Goal: Submit feedback/report problem: Submit feedback/report problem

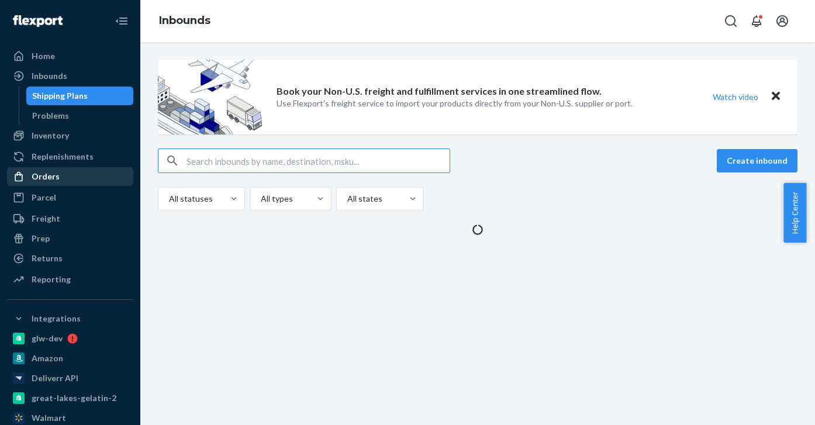
drag, startPoint x: 53, startPoint y: 174, endPoint x: 48, endPoint y: 170, distance: 6.2
click at [53, 174] on div "Orders" at bounding box center [46, 177] width 28 height 12
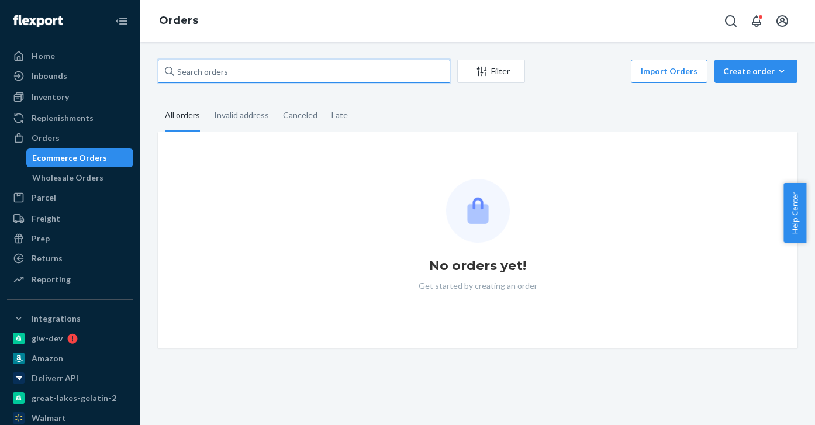
click at [251, 69] on input "text" at bounding box center [304, 71] width 292 height 23
paste input "w582114"
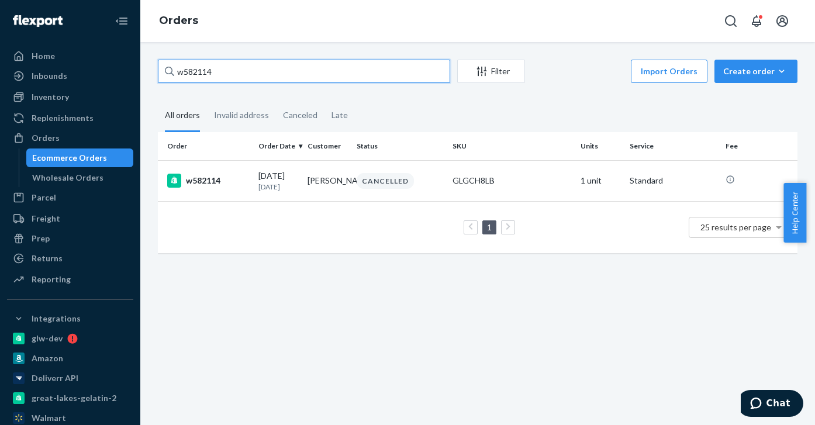
type input "w582114"
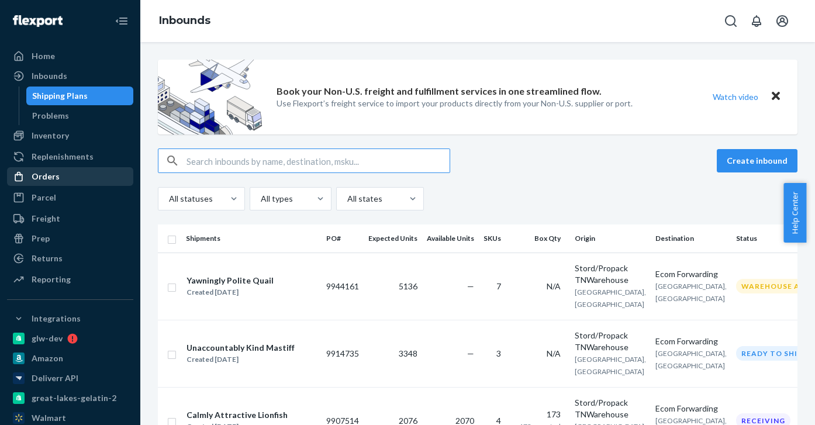
click at [43, 180] on div "Orders" at bounding box center [46, 177] width 28 height 12
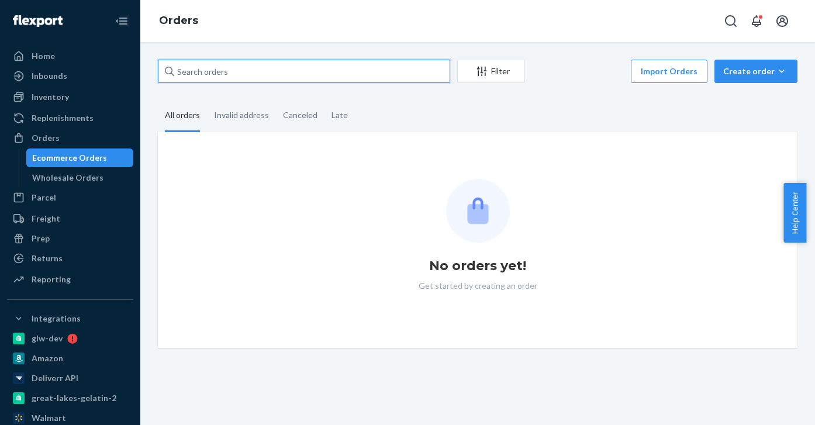
click at [213, 74] on input "text" at bounding box center [304, 71] width 292 height 23
paste input "w580647"
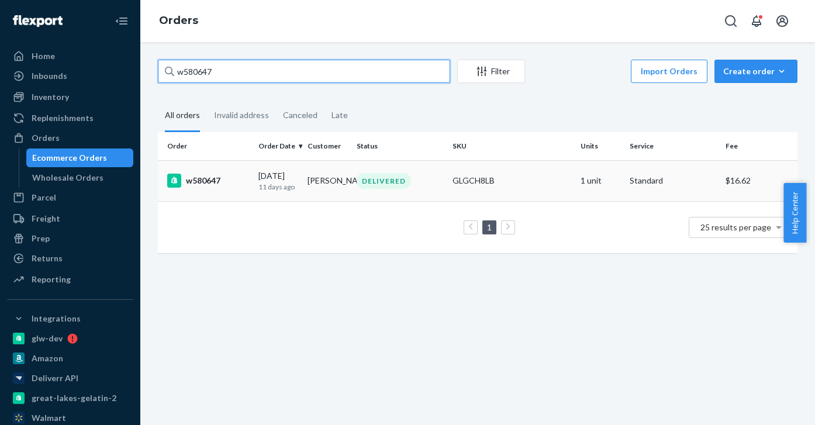
type input "w580647"
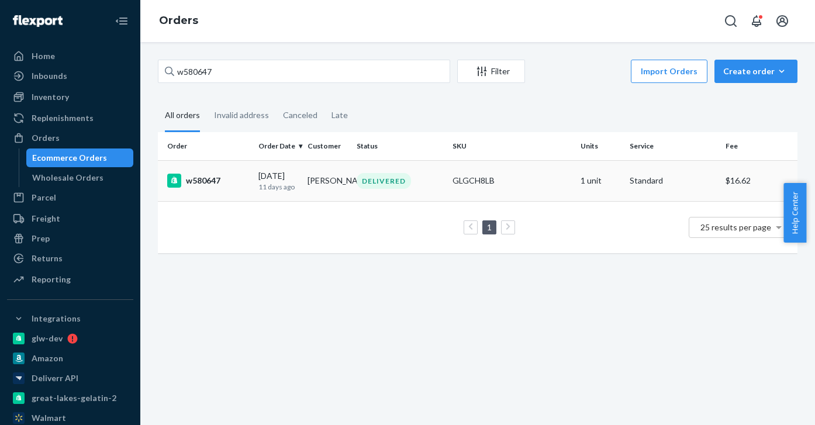
click at [204, 188] on div "w580647" at bounding box center [208, 181] width 82 height 14
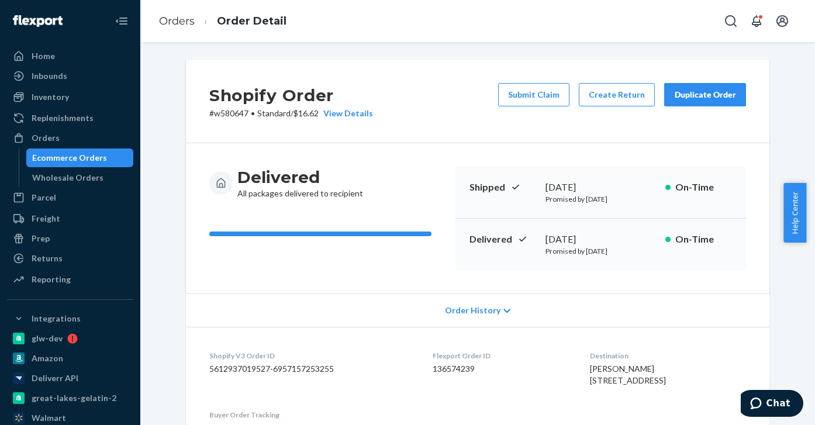
click at [698, 95] on div "Duplicate Order" at bounding box center [705, 95] width 62 height 12
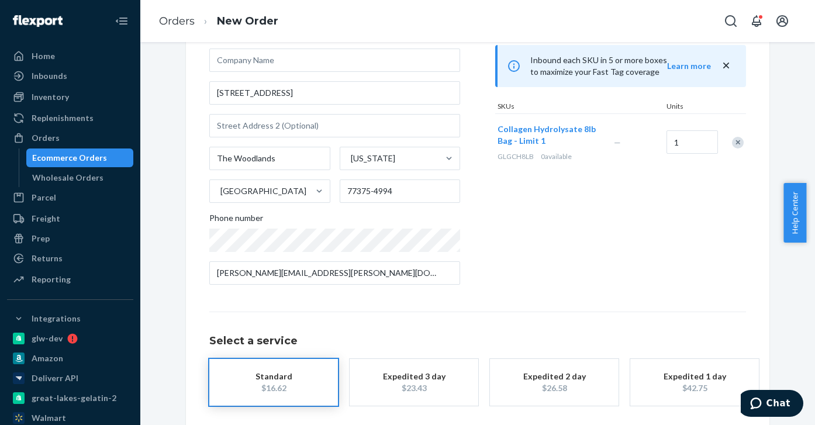
scroll to position [154, 0]
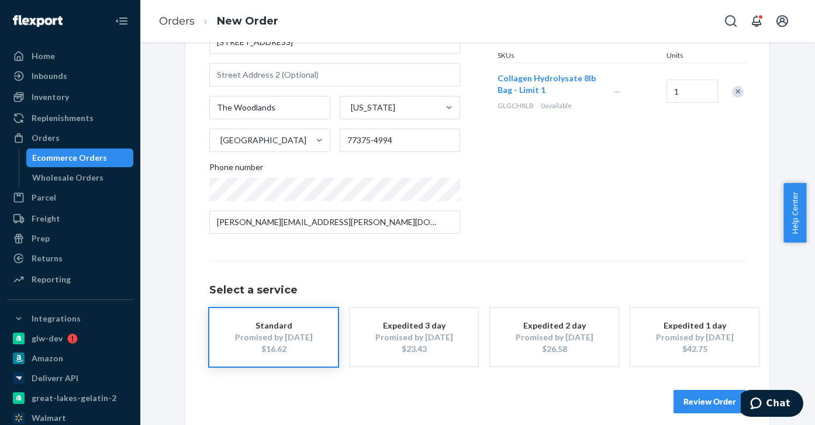
click at [695, 409] on button "Review Order" at bounding box center [710, 401] width 73 height 23
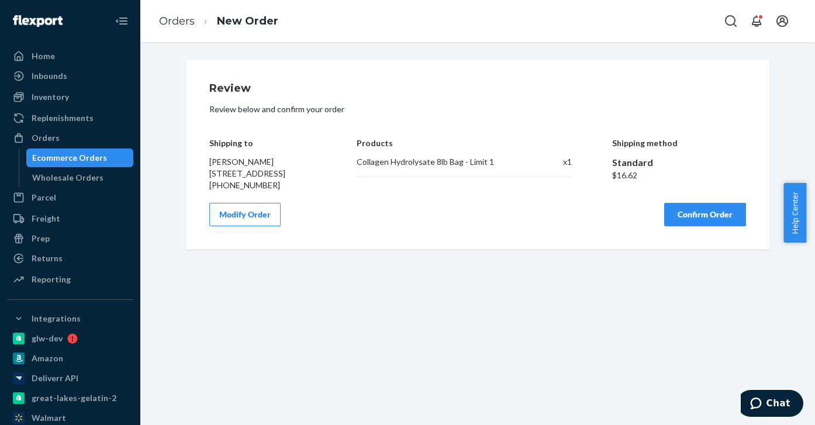
scroll to position [0, 0]
click at [688, 226] on button "Confirm Order" at bounding box center [705, 214] width 82 height 23
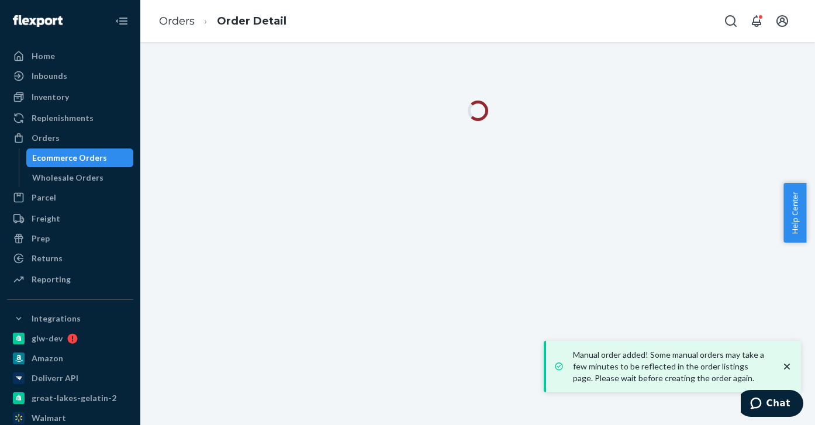
click at [787, 367] on icon "close toast" at bounding box center [787, 367] width 6 height 6
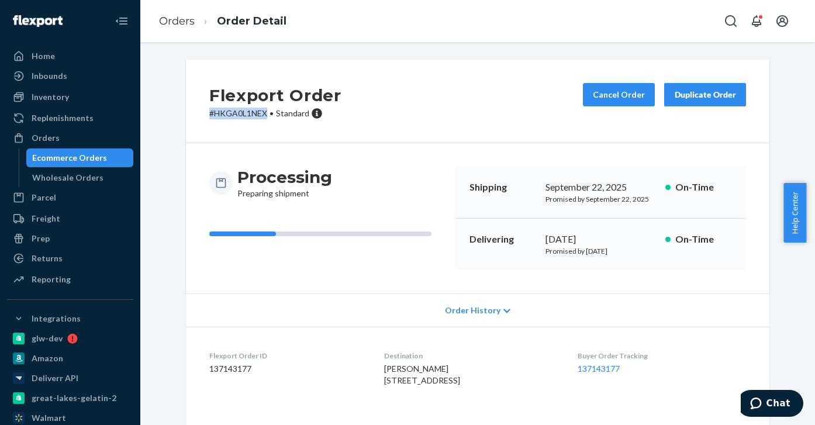
drag, startPoint x: 265, startPoint y: 115, endPoint x: 175, endPoint y: 112, distance: 90.7
click at [177, 112] on div "Flexport Order # HKGA0L1NEX • Standard Cancel Order Duplicate Order Processing …" at bounding box center [477, 280] width 601 height 440
copy p "# HKGA0L1NEX"
click at [71, 160] on div "Ecommerce Orders" at bounding box center [69, 158] width 75 height 12
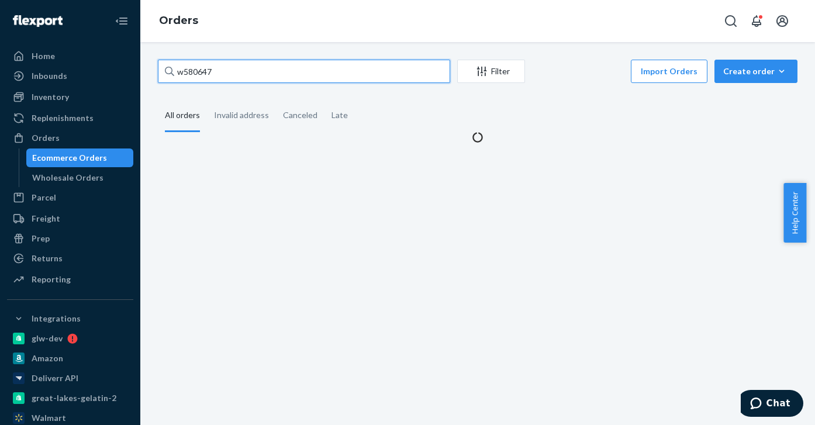
click at [243, 70] on input "w580647" at bounding box center [304, 71] width 292 height 23
paste input "text"
type input "w580647"
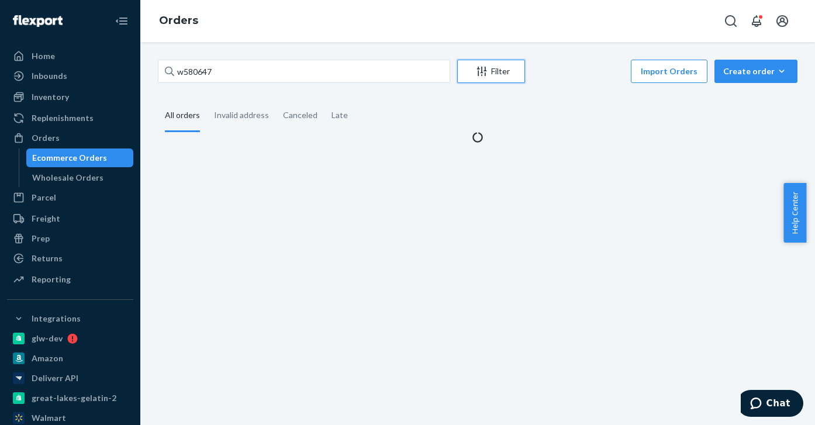
click at [484, 78] on button "Filter" at bounding box center [491, 71] width 68 height 23
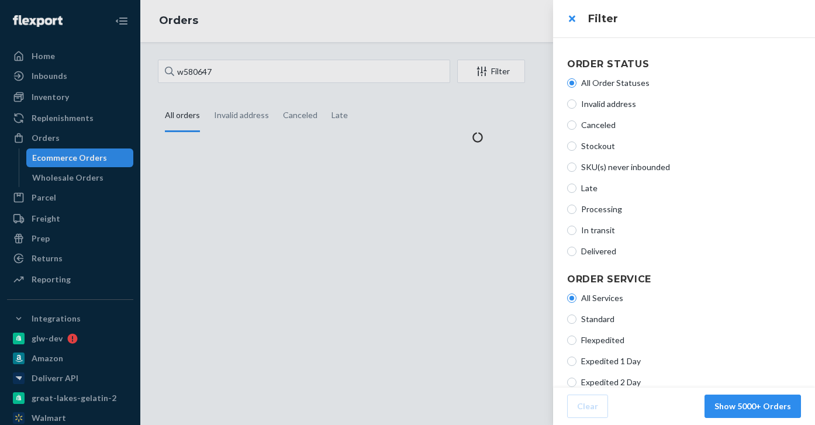
click at [326, 92] on div at bounding box center [407, 212] width 815 height 425
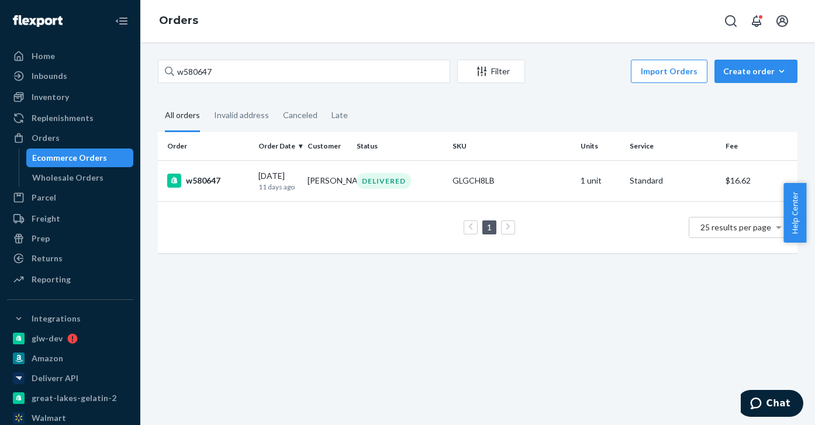
click at [203, 159] on th "Order" at bounding box center [206, 146] width 96 height 28
click at [195, 188] on div "w580647" at bounding box center [208, 181] width 82 height 14
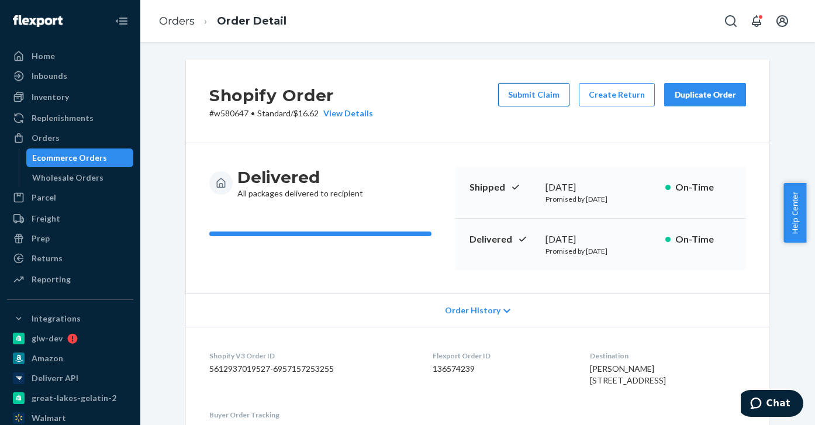
click at [521, 90] on button "Submit Claim" at bounding box center [533, 94] width 71 height 23
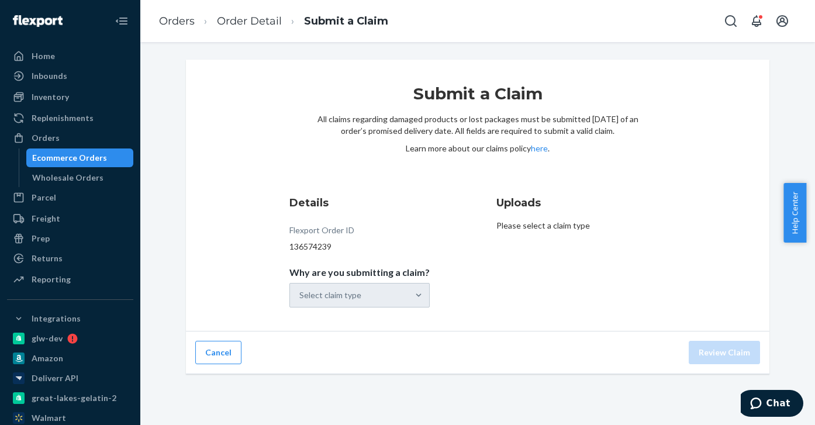
click at [351, 294] on div "Select claim type" at bounding box center [359, 295] width 140 height 25
click at [353, 298] on div "Select claim type" at bounding box center [330, 295] width 62 height 12
click at [301, 298] on input "Why are you submitting a claim? Select claim type" at bounding box center [299, 295] width 1 height 12
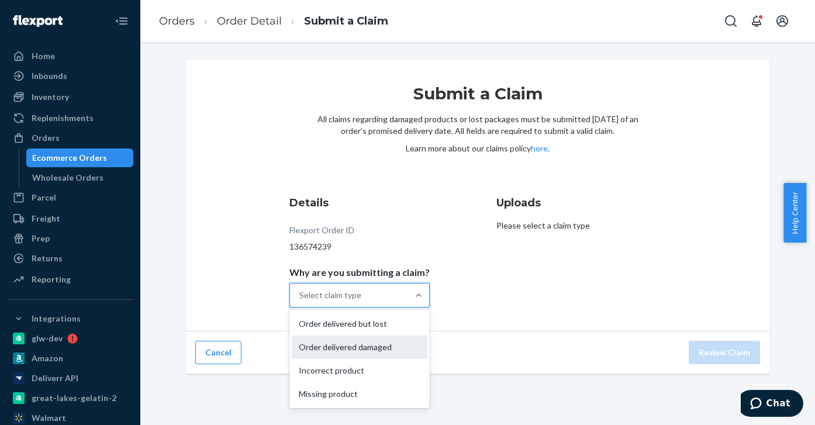
click at [345, 346] on div "Order delivered damaged" at bounding box center [360, 347] width 136 height 23
click at [301, 301] on input "Why are you submitting a claim? option Order delivered damaged focused, 2 of 4.…" at bounding box center [299, 295] width 1 height 12
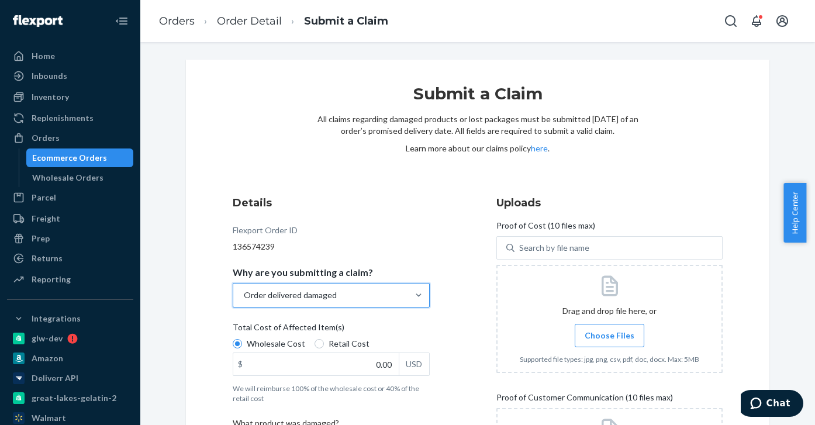
scroll to position [58, 0]
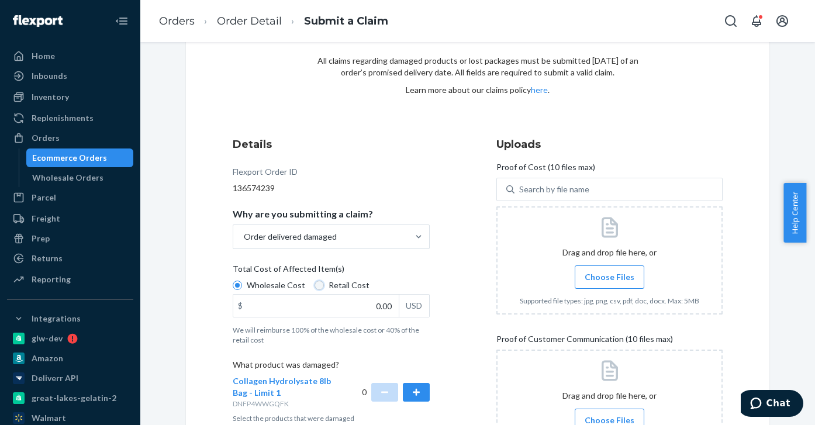
click at [315, 288] on input "Retail Cost" at bounding box center [319, 285] width 9 height 9
radio input "true"
radio input "false"
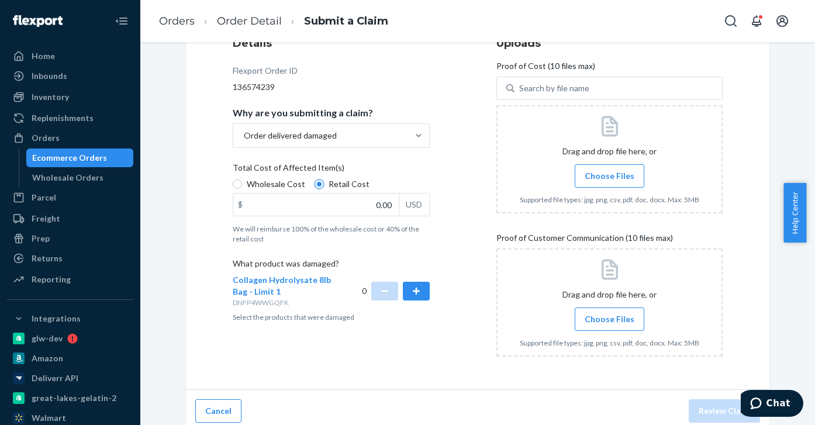
scroll to position [167, 0]
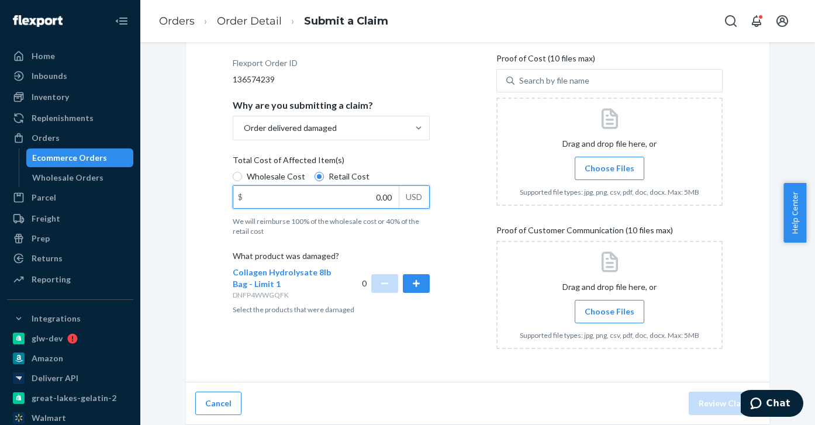
drag, startPoint x: 380, startPoint y: 198, endPoint x: 388, endPoint y: 198, distance: 8.8
click at [388, 198] on input "0.00" at bounding box center [315, 197] width 165 height 22
click at [418, 281] on button "button" at bounding box center [416, 283] width 27 height 19
type input "169.99"
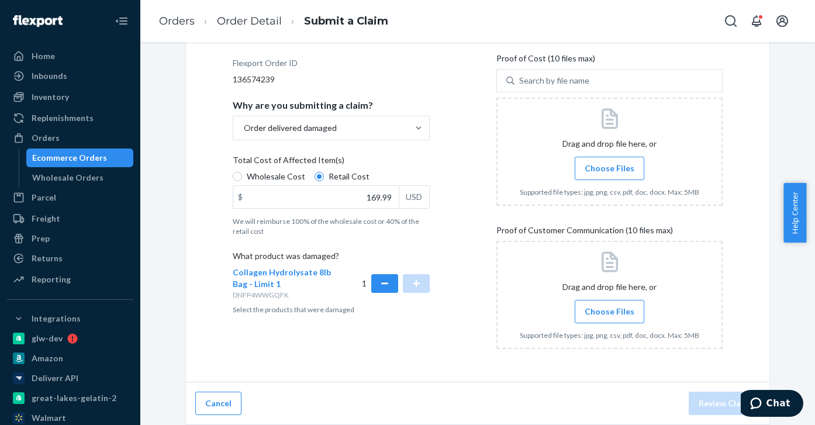
click at [604, 165] on span "Choose Files" at bounding box center [610, 169] width 50 height 12
click at [609, 165] on input "Choose Files" at bounding box center [609, 168] width 1 height 13
click at [615, 173] on span "Choose Files" at bounding box center [610, 169] width 50 height 12
click at [610, 173] on input "Choose Files" at bounding box center [609, 168] width 1 height 13
click at [606, 167] on span "Choose Files" at bounding box center [610, 169] width 50 height 12
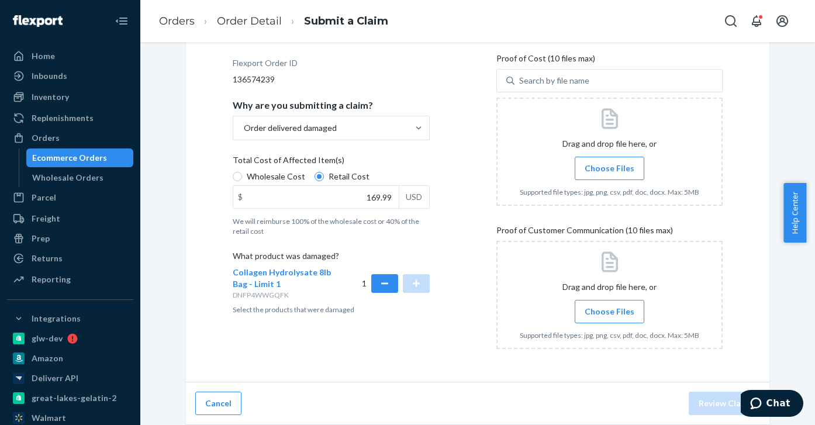
click at [609, 167] on input "Choose Files" at bounding box center [609, 168] width 1 height 13
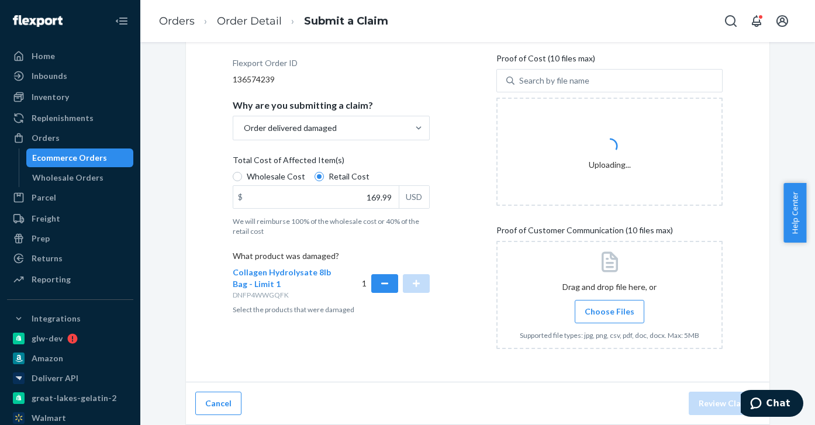
click at [604, 312] on span "Choose Files" at bounding box center [610, 312] width 50 height 12
click at [609, 312] on input "Choose Files" at bounding box center [609, 311] width 1 height 13
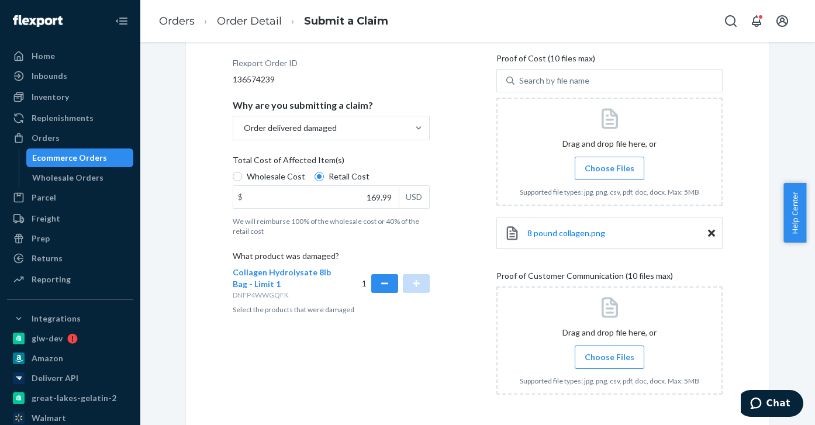
click at [618, 359] on span "Choose Files" at bounding box center [610, 357] width 50 height 12
click at [610, 359] on input "Choose Files" at bounding box center [609, 357] width 1 height 13
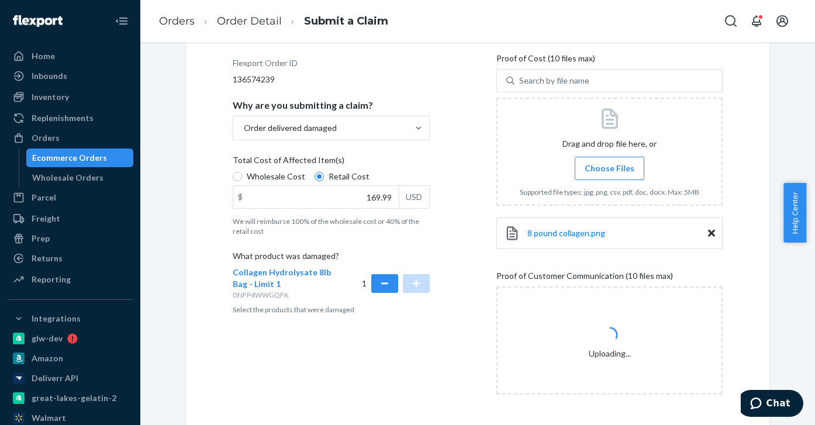
click at [628, 169] on span "Choose Files" at bounding box center [610, 169] width 50 height 12
click at [610, 169] on input "Choose Files" at bounding box center [609, 168] width 1 height 13
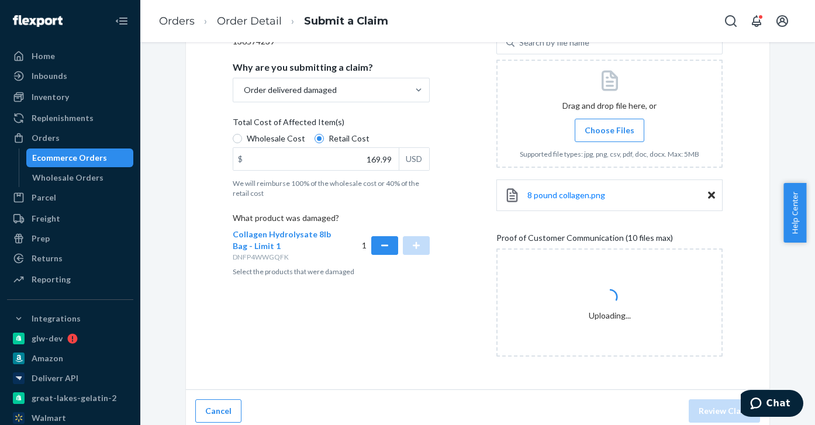
scroll to position [213, 0]
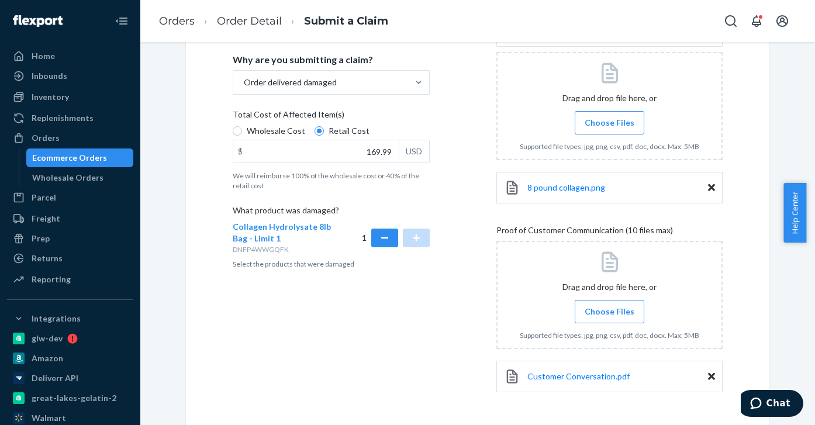
click at [620, 315] on span "Choose Files" at bounding box center [610, 312] width 50 height 12
click at [610, 315] on input "Choose Files" at bounding box center [609, 311] width 1 height 13
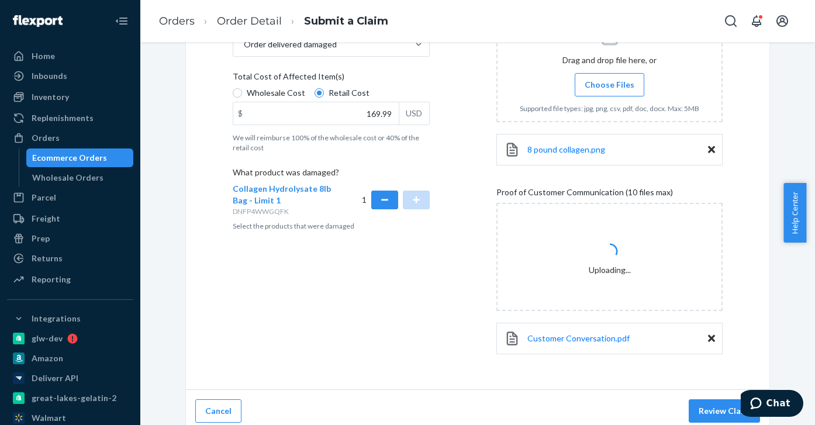
scroll to position [258, 0]
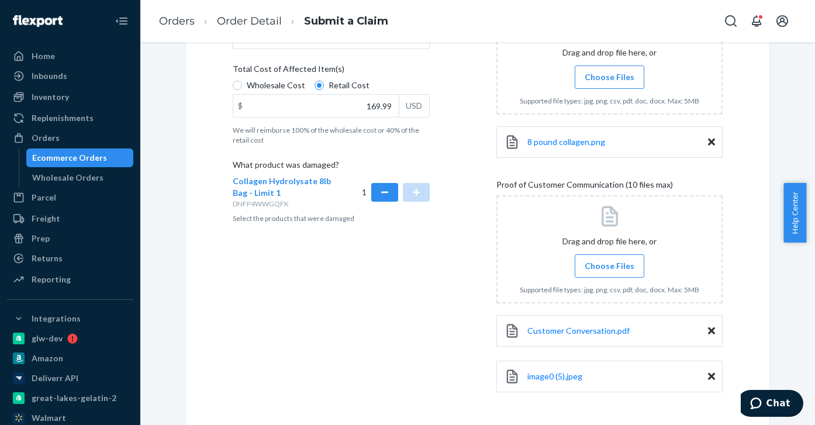
click at [609, 268] on input "Choose Files" at bounding box center [609, 266] width 1 height 13
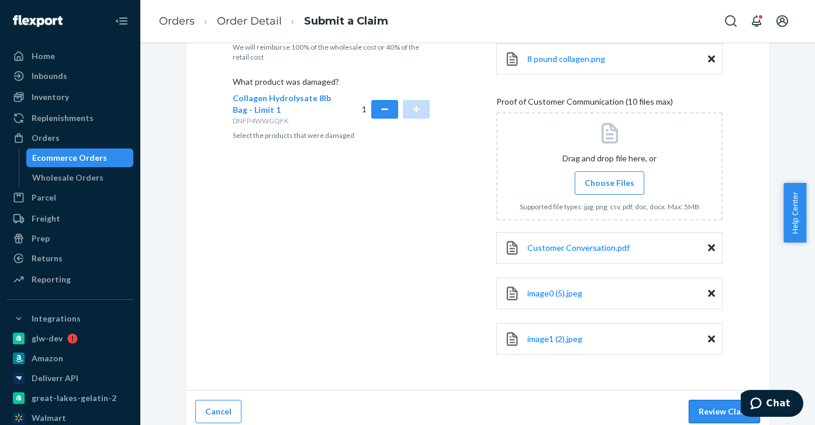
scroll to position [350, 0]
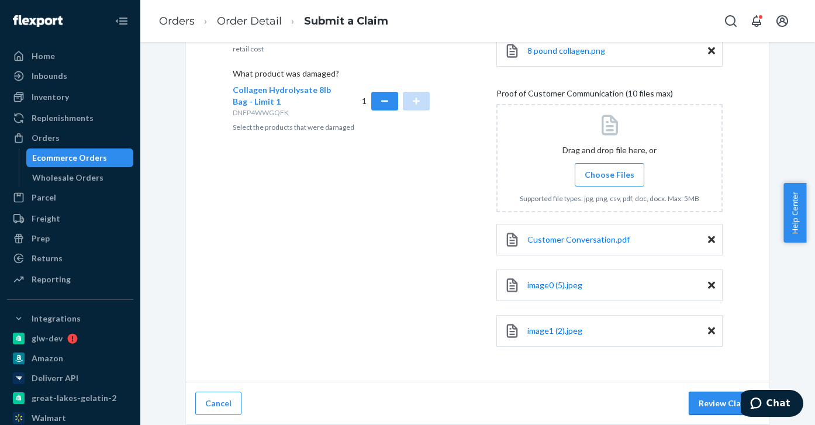
click at [713, 401] on button "Review Claim" at bounding box center [724, 403] width 71 height 23
click at [711, 405] on button "Review Claim" at bounding box center [724, 403] width 71 height 23
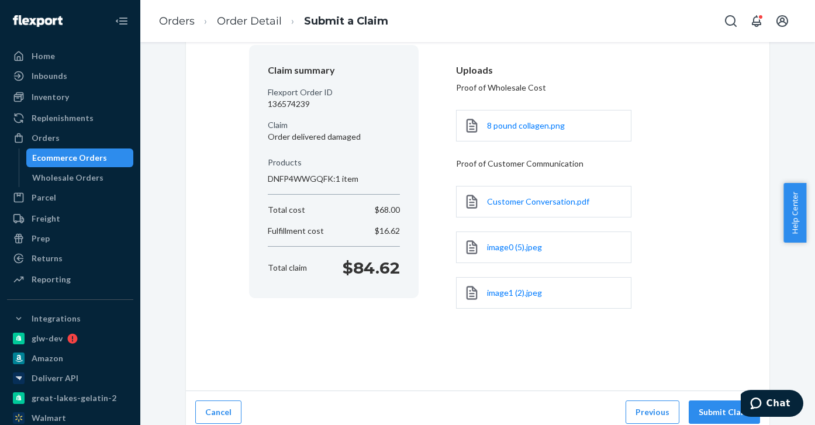
scroll to position [105, 0]
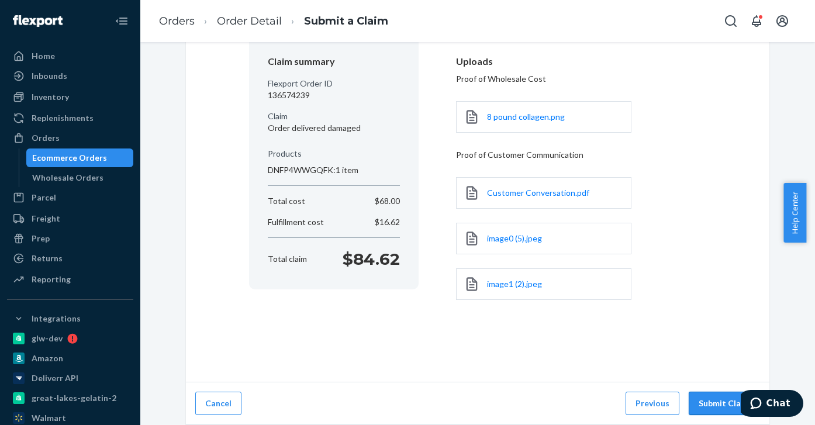
click at [713, 405] on button "Submit Claim" at bounding box center [724, 403] width 71 height 23
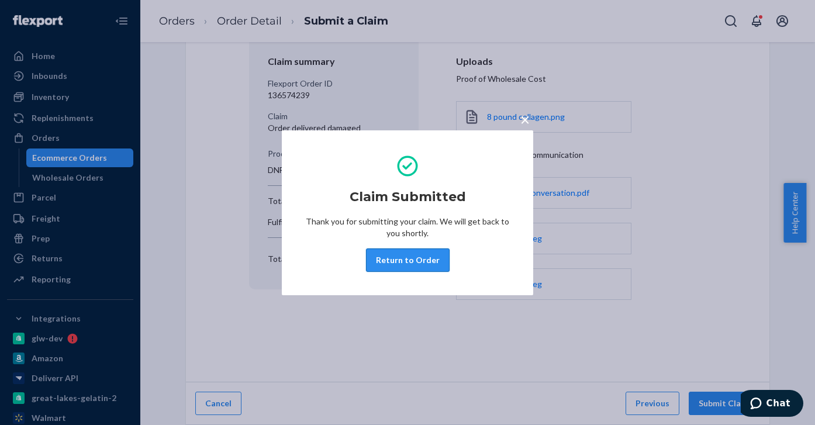
click at [411, 267] on button "Return to Order" at bounding box center [408, 260] width 84 height 23
